Goal: Task Accomplishment & Management: Manage account settings

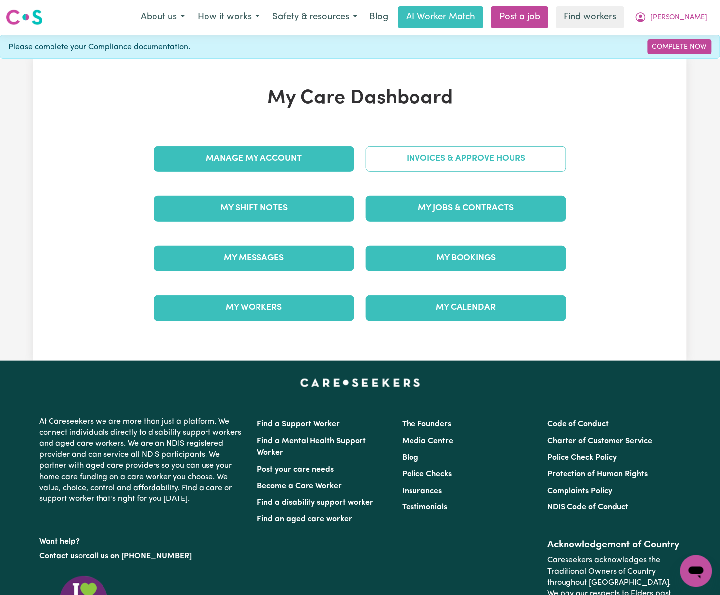
click at [467, 163] on link "Invoices & Approve Hours" at bounding box center [466, 159] width 200 height 26
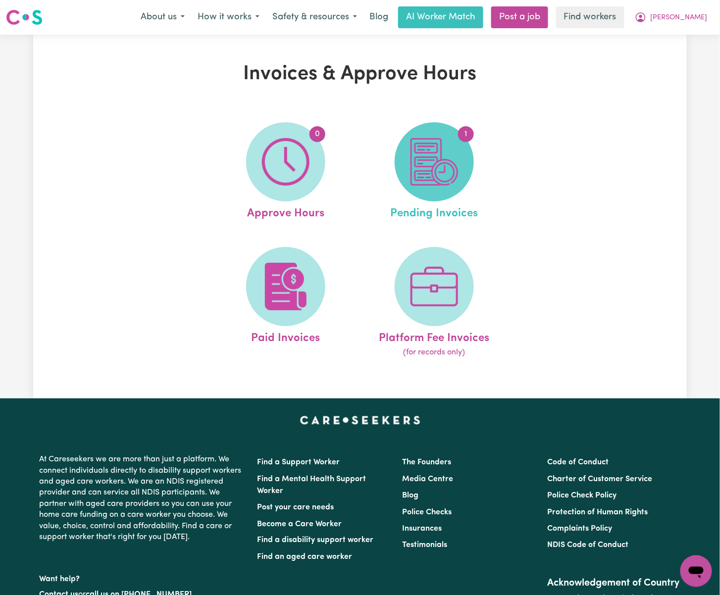
click at [453, 167] on img at bounding box center [434, 162] width 48 height 48
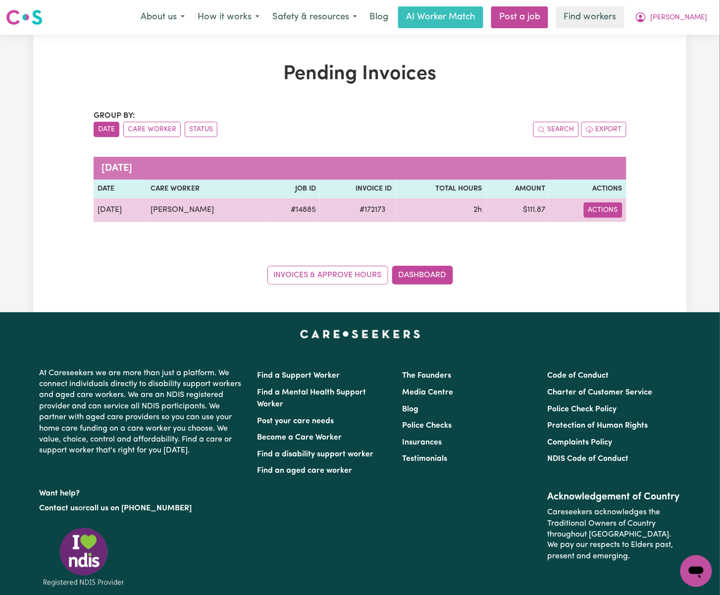
click at [616, 214] on button "Actions" at bounding box center [603, 209] width 39 height 15
click at [632, 231] on link "Download Invoice" at bounding box center [632, 233] width 91 height 20
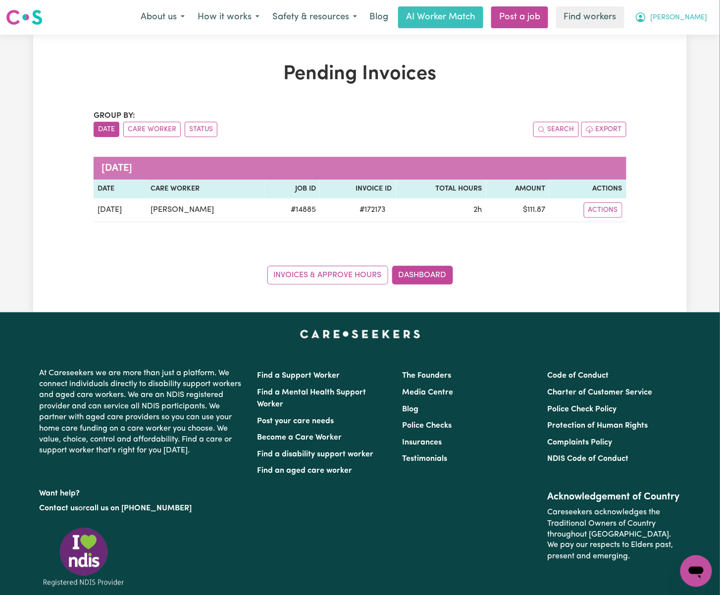
click at [710, 17] on button "[PERSON_NAME]" at bounding box center [671, 17] width 86 height 21
click at [699, 52] on link "Logout" at bounding box center [674, 57] width 78 height 19
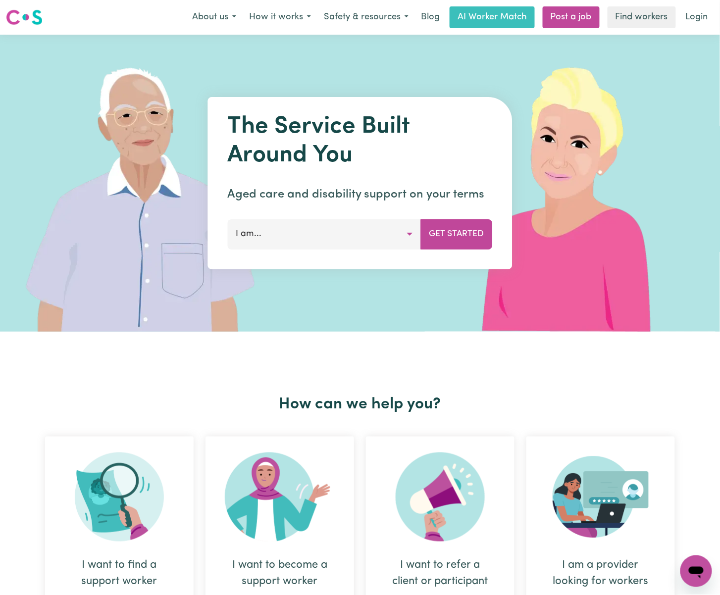
click at [688, 9] on link "Login" at bounding box center [697, 17] width 34 height 22
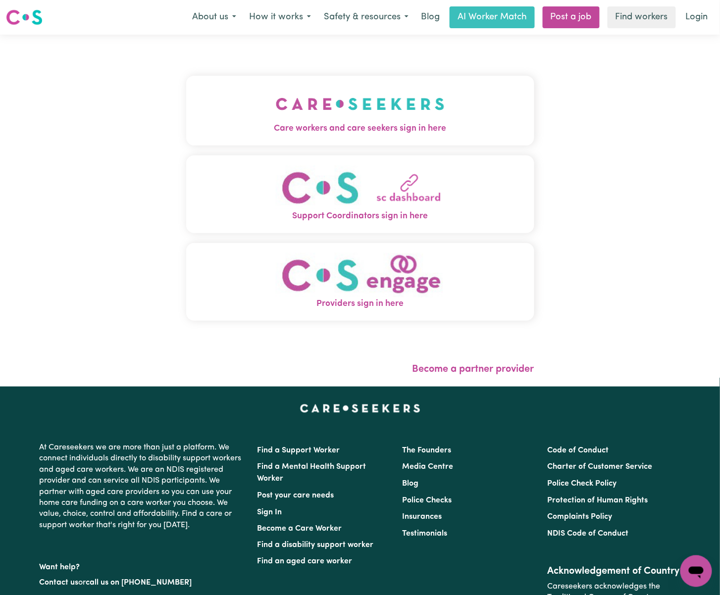
click at [308, 91] on img "Care workers and care seekers sign in here" at bounding box center [360, 104] width 169 height 37
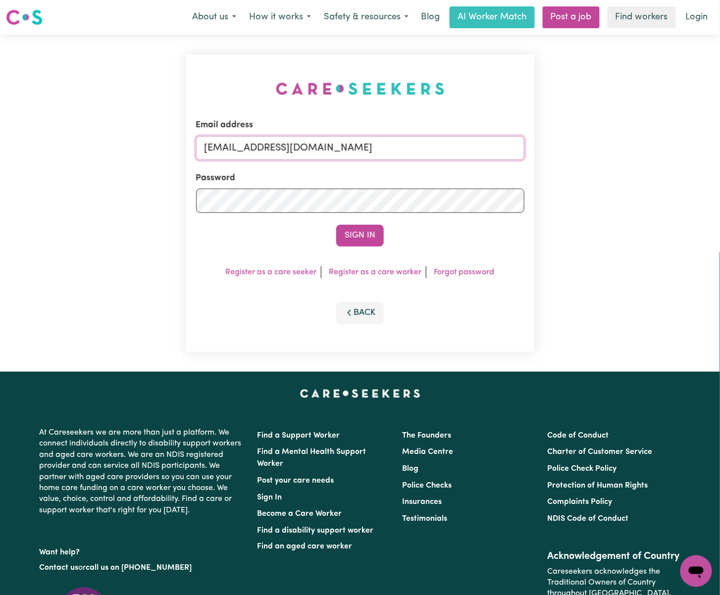
drag, startPoint x: 252, startPoint y: 145, endPoint x: 641, endPoint y: 145, distance: 389.1
click at [641, 145] on div "Email address [EMAIL_ADDRESS][DOMAIN_NAME] Password Sign In Register as a care …" at bounding box center [360, 203] width 720 height 337
paste input "[EMAIL_ADDRESS][DOMAIN_NAME]"
click at [336, 225] on button "Sign In" at bounding box center [360, 236] width 48 height 22
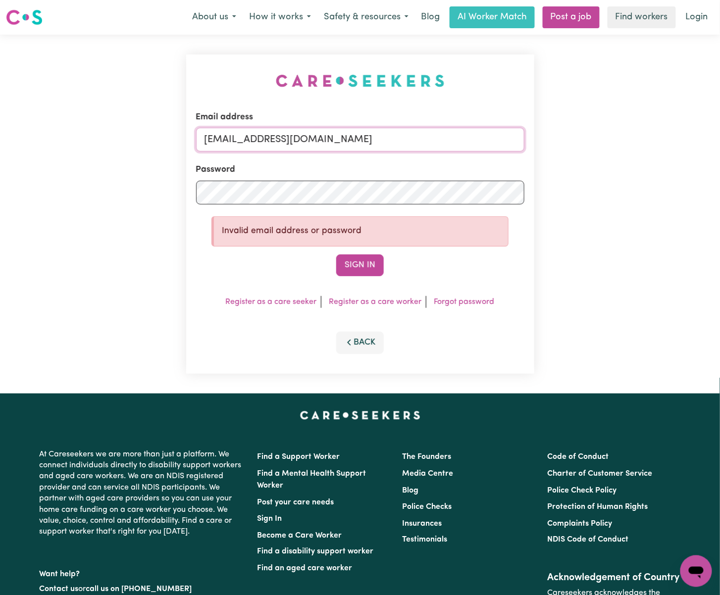
drag, startPoint x: 255, startPoint y: 142, endPoint x: 715, endPoint y: 147, distance: 460.0
click at [715, 147] on div "Email address [EMAIL_ADDRESS][DOMAIN_NAME] Password Invalid email address or pa…" at bounding box center [360, 214] width 720 height 359
paste input "[PERSON_NAME]"
click at [336, 254] on button "Sign In" at bounding box center [360, 265] width 48 height 22
drag, startPoint x: 257, startPoint y: 139, endPoint x: 484, endPoint y: 139, distance: 226.7
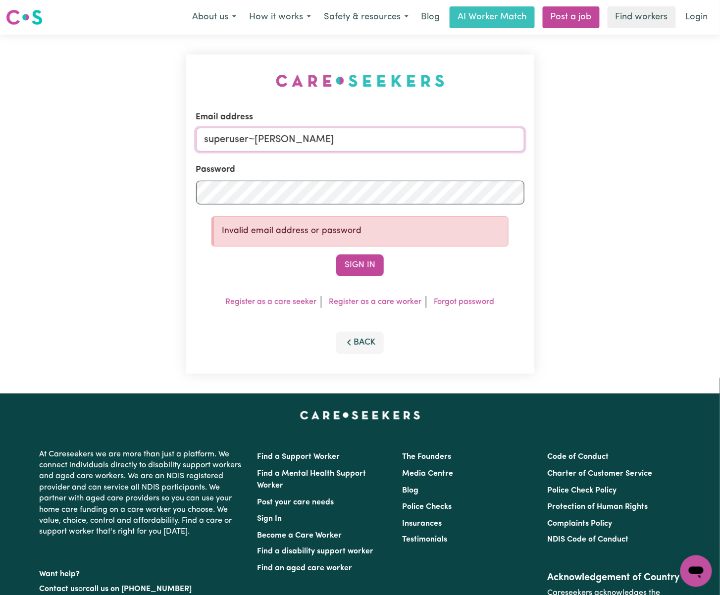
click at [484, 139] on input "superuser~[PERSON_NAME]" at bounding box center [360, 140] width 328 height 24
paste input "[EMAIL_ADDRESS][DOMAIN_NAME]"
type input "[EMAIL_ADDRESS][DOMAIN_NAME]"
click at [336, 254] on button "Sign In" at bounding box center [360, 265] width 48 height 22
